Goal: Task Accomplishment & Management: Manage account settings

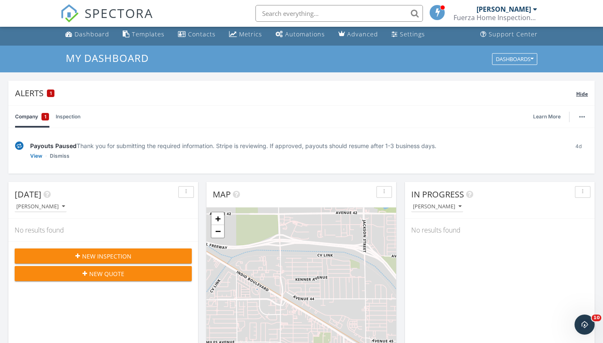
click at [51, 92] on span "1" at bounding box center [51, 93] width 2 height 6
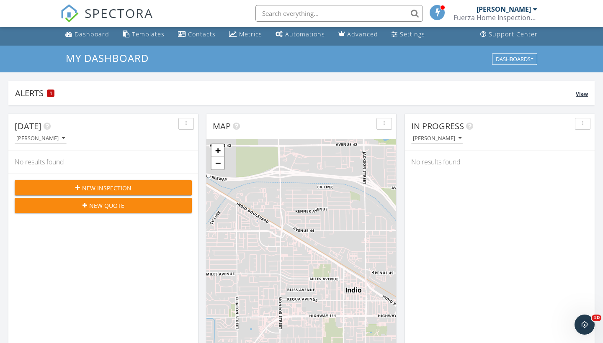
click at [51, 92] on span "1" at bounding box center [51, 93] width 2 height 6
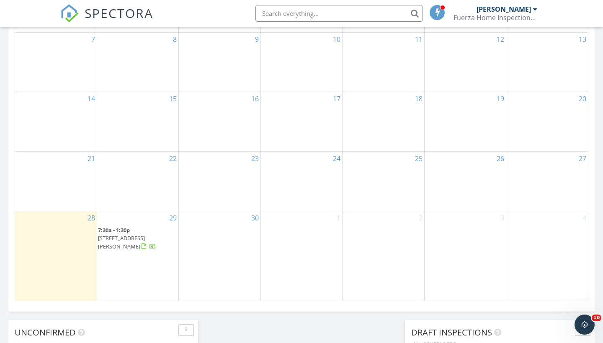
scroll to position [536, 0]
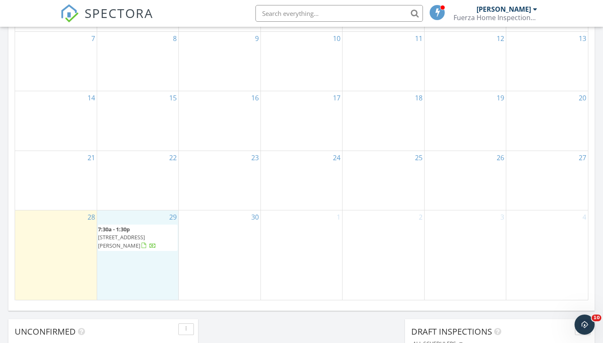
click at [139, 269] on div "29 7:30a - 1:30p 77085 Sandpiper Dr, Indian Wells 92210" at bounding box center [137, 254] width 81 height 89
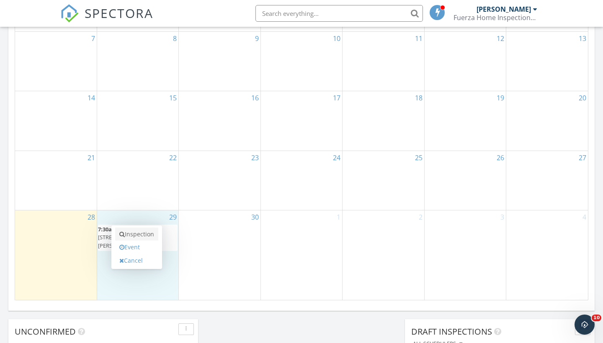
click at [134, 236] on link "Inspection" at bounding box center [136, 234] width 43 height 13
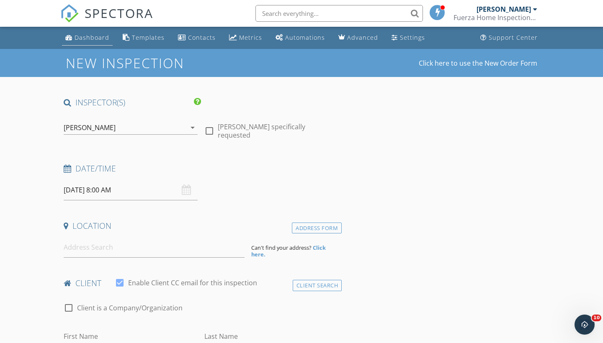
click at [94, 38] on div "Dashboard" at bounding box center [91, 37] width 35 height 8
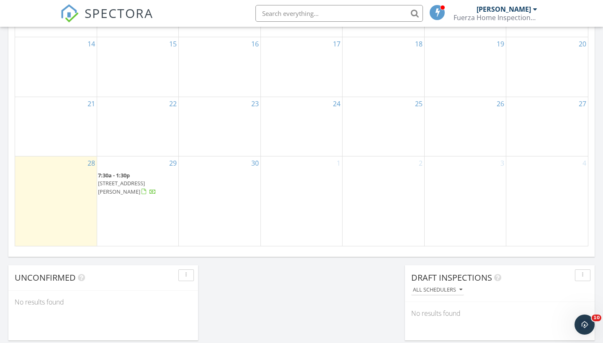
scroll to position [590, 0]
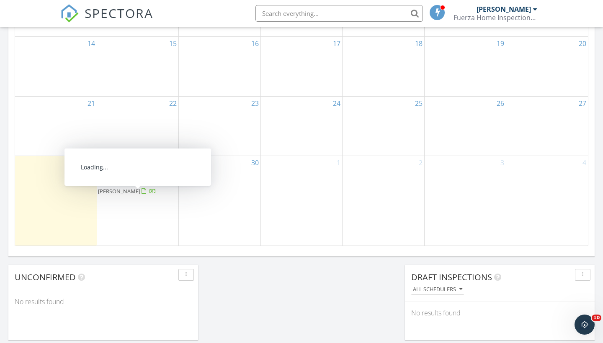
click at [134, 195] on span "77085 Sandpiper Dr, Indian Wells 92210" at bounding box center [121, 186] width 47 height 15
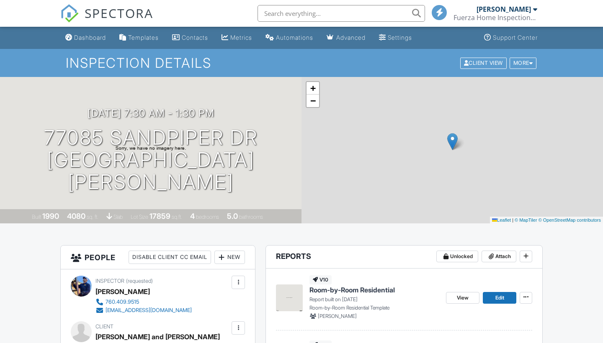
scroll to position [176, 0]
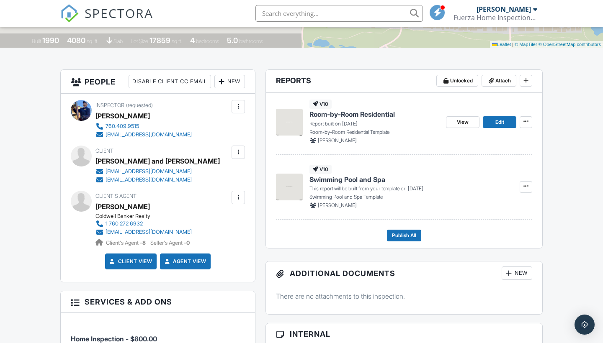
click at [291, 191] on img at bounding box center [289, 187] width 27 height 27
click at [527, 186] on icon at bounding box center [525, 186] width 5 height 6
click at [475, 213] on span "Build Now" at bounding box center [471, 209] width 26 height 9
click at [526, 185] on icon at bounding box center [525, 186] width 5 height 6
click at [487, 206] on label "Build Now" at bounding box center [484, 209] width 86 height 20
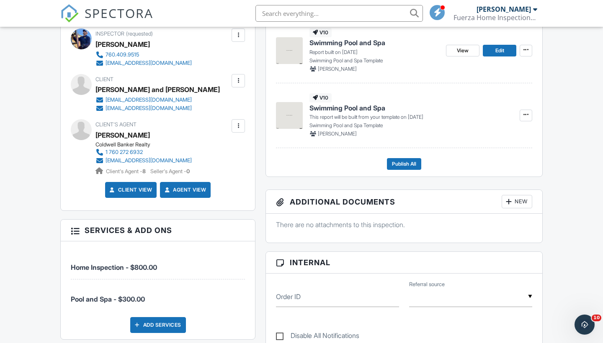
scroll to position [245, 0]
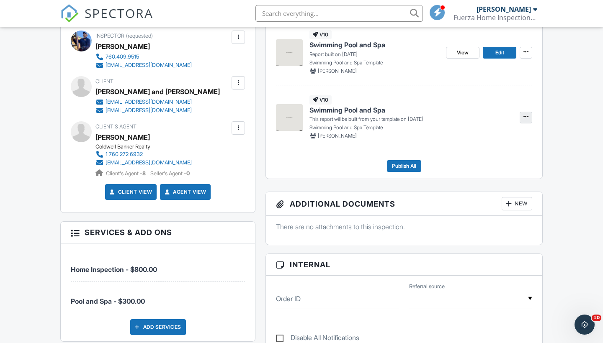
click at [523, 118] on icon at bounding box center [525, 117] width 5 height 6
click at [487, 141] on label "Build Now" at bounding box center [484, 140] width 86 height 20
click at [289, 120] on img at bounding box center [289, 117] width 27 height 27
